Goal: Information Seeking & Learning: Learn about a topic

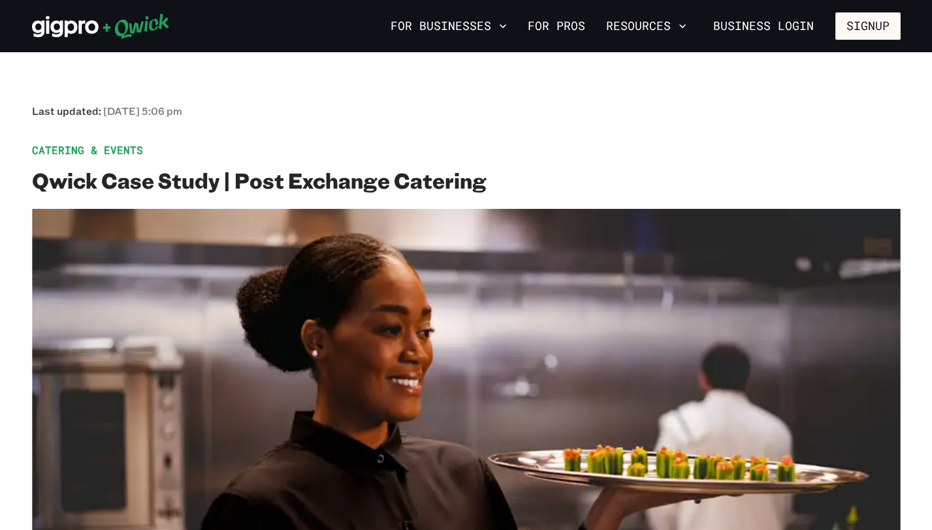
click at [534, 182] on h2 "Qwick Case Study | Post Exchange Catering" at bounding box center [466, 180] width 869 height 26
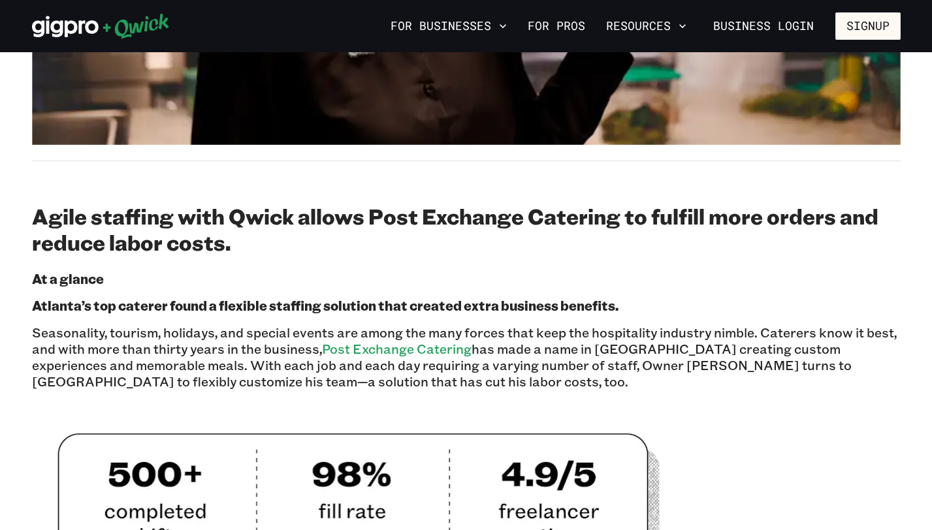
scroll to position [488, 0]
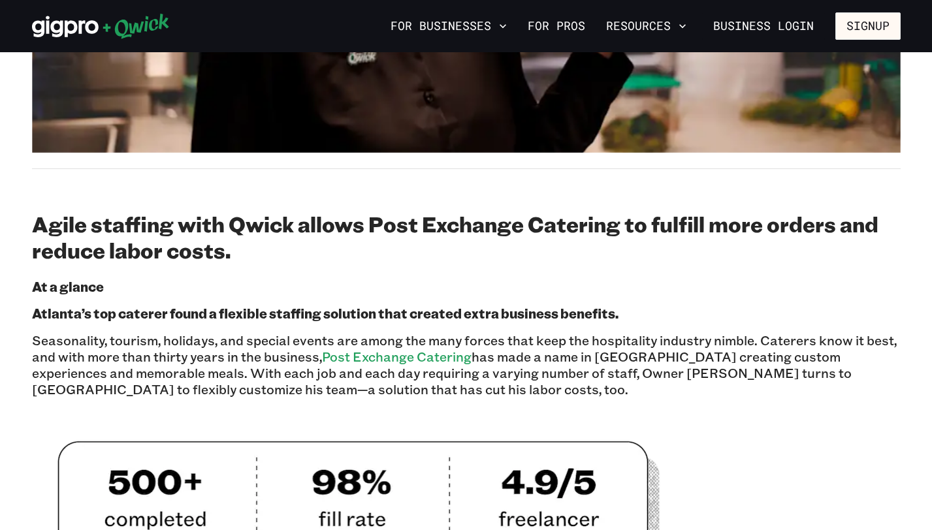
click at [204, 238] on b "Agile staffing with Qwick allows Post Exchange Catering to fulfill more orders …" at bounding box center [455, 237] width 847 height 54
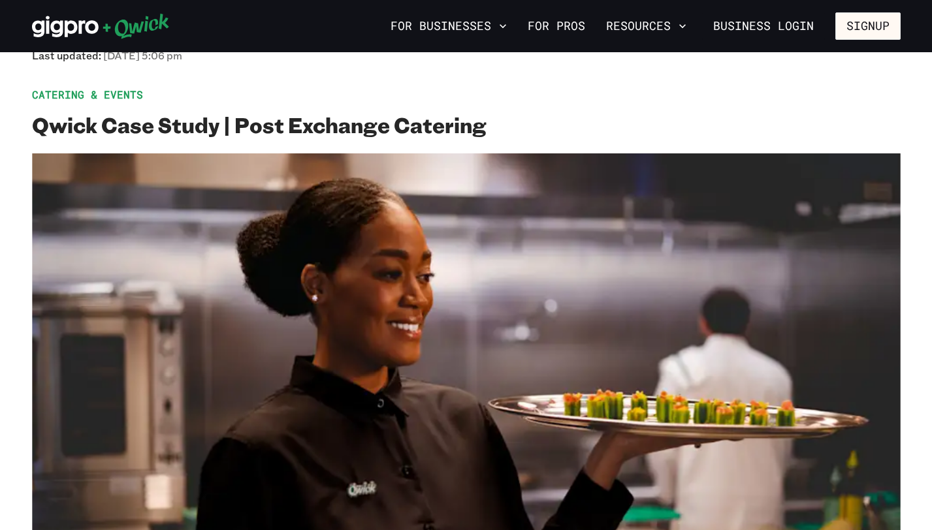
scroll to position [0, 0]
